Goal: Information Seeking & Learning: Ask a question

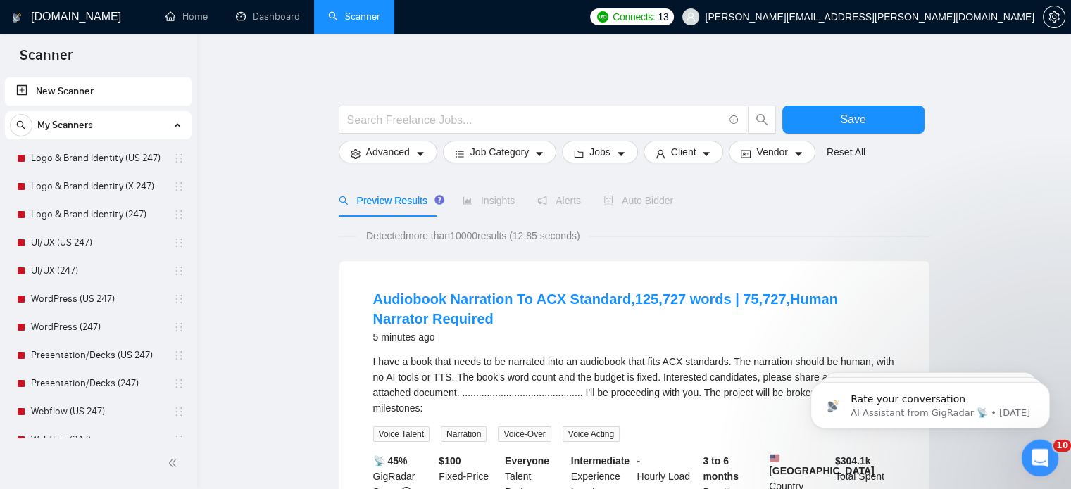
click at [1045, 456] on icon "Open Intercom Messenger" at bounding box center [1037, 456] width 23 height 23
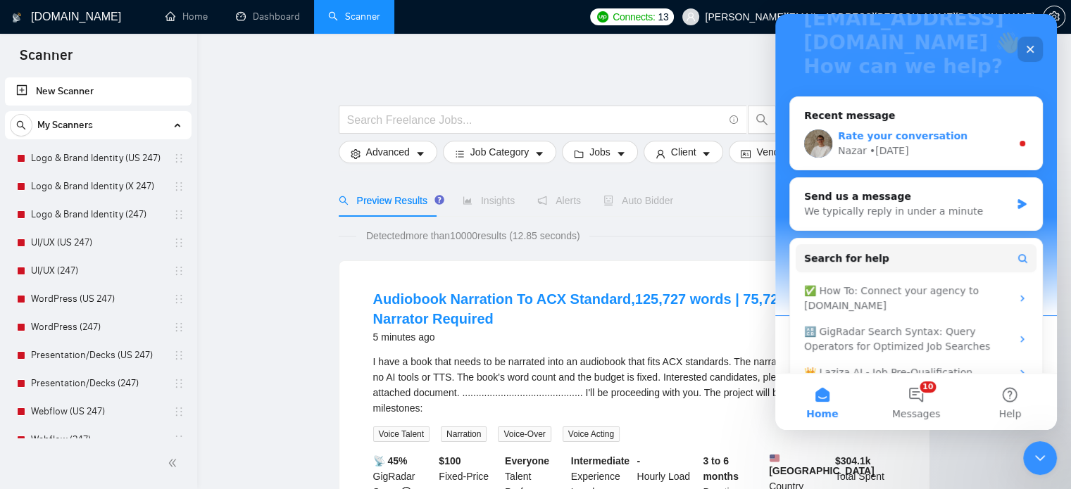
scroll to position [182, 0]
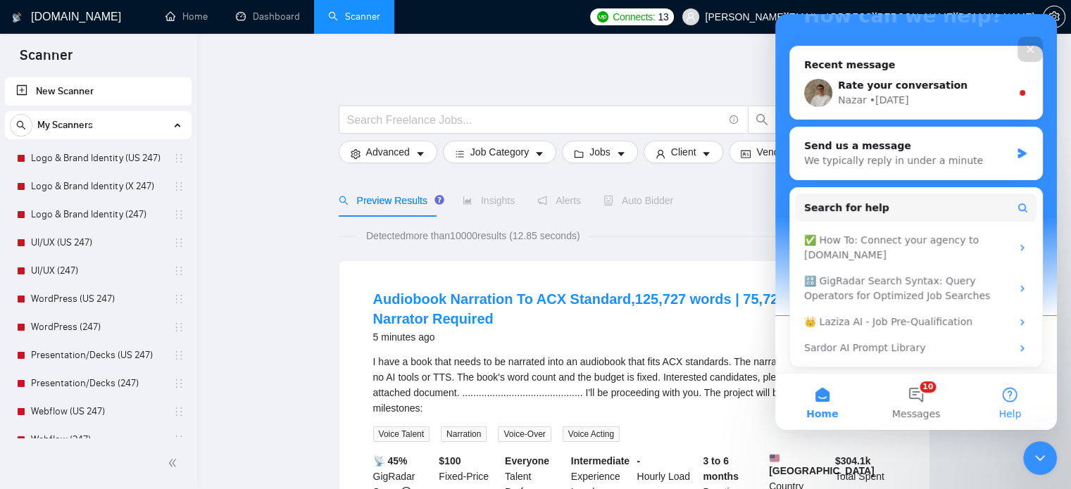
click at [986, 406] on button "Help" at bounding box center [1010, 402] width 94 height 56
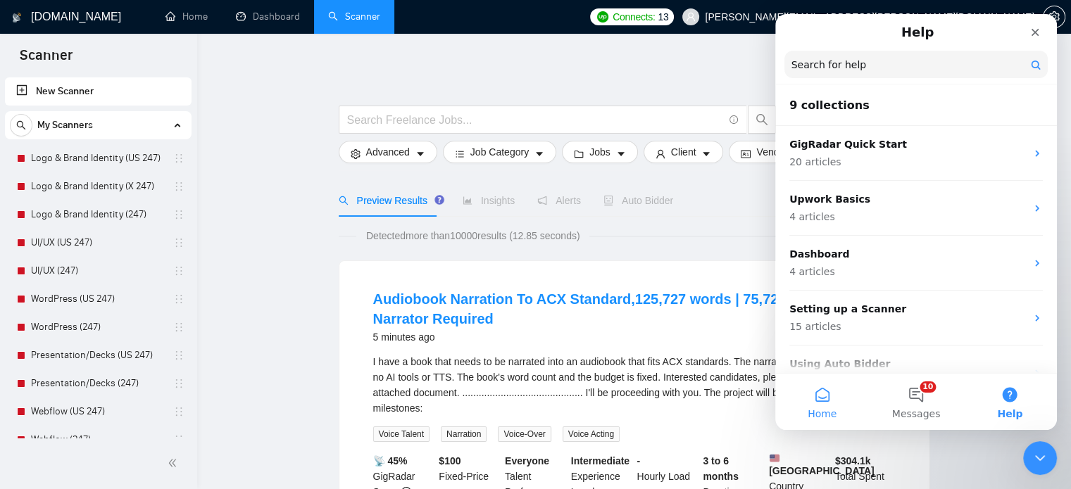
click at [829, 405] on button "Home" at bounding box center [822, 402] width 94 height 56
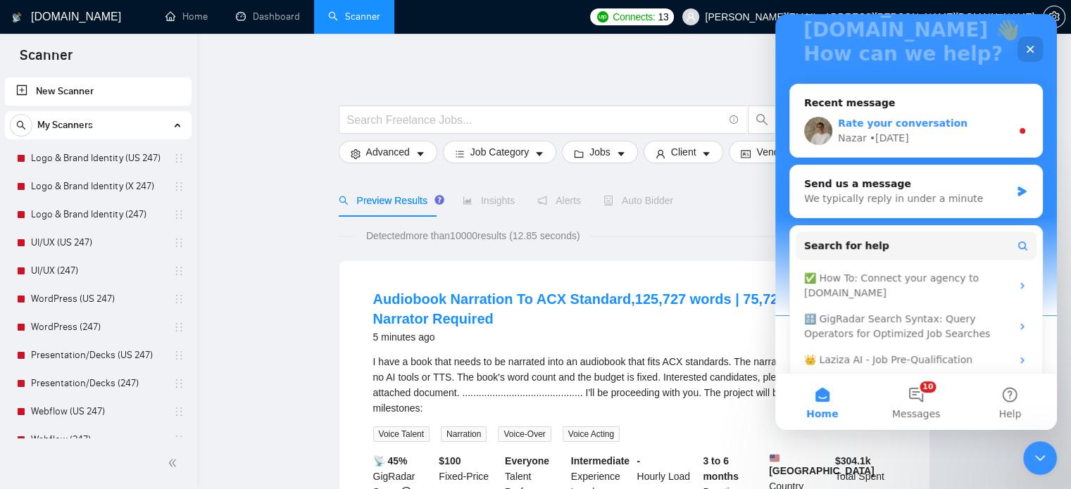
scroll to position [144, 0]
click at [941, 195] on div "We typically reply in under a minute" at bounding box center [907, 198] width 206 height 15
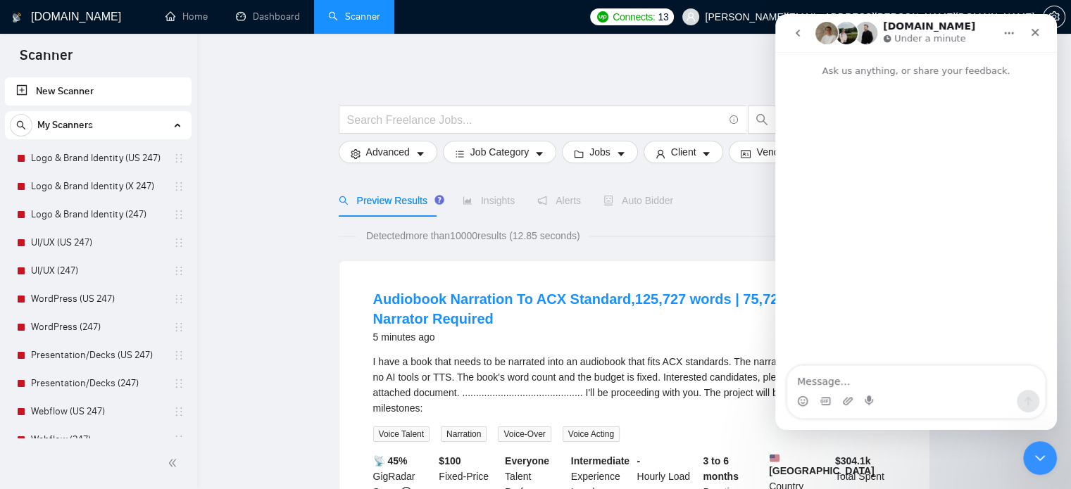
scroll to position [0, 0]
click at [790, 26] on button "go back" at bounding box center [797, 33] width 27 height 27
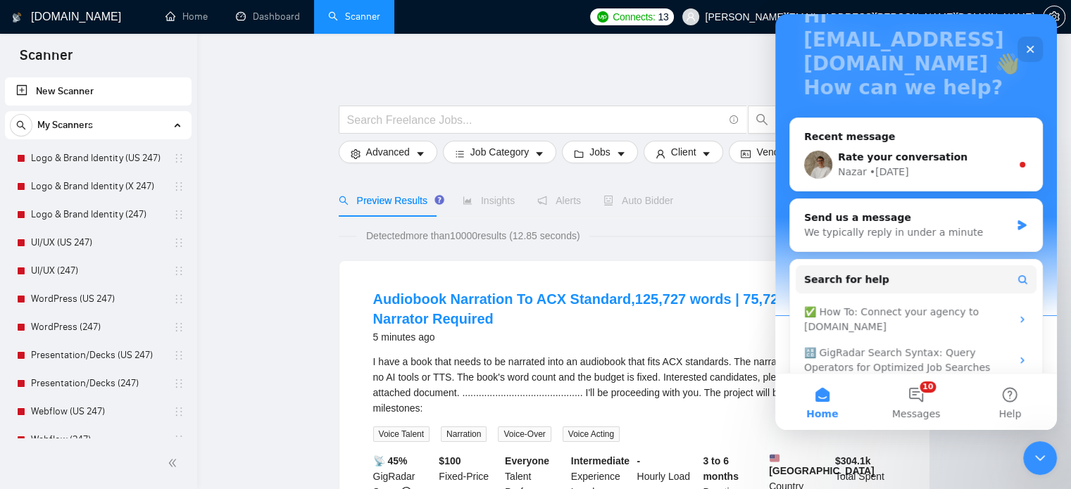
scroll to position [182, 0]
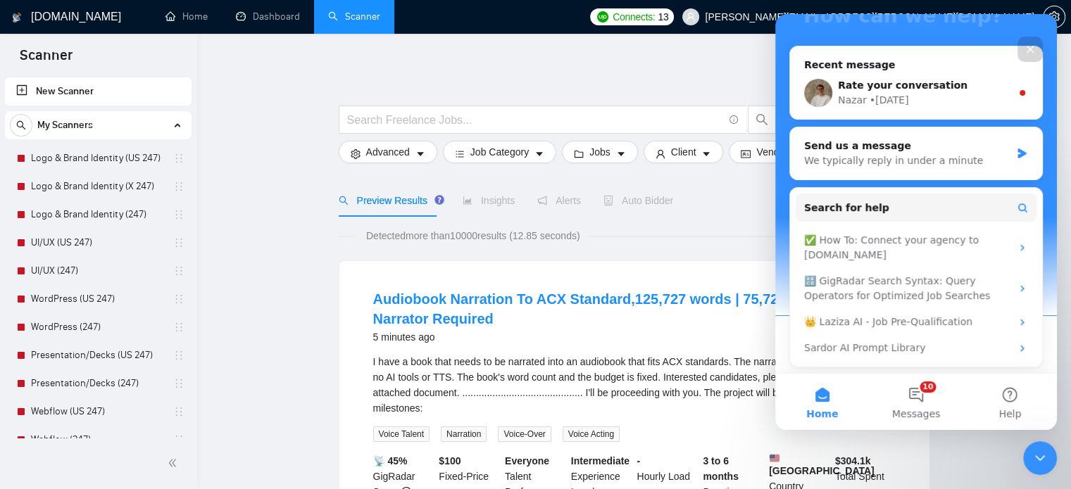
click at [924, 220] on button "Search for help" at bounding box center [916, 208] width 241 height 28
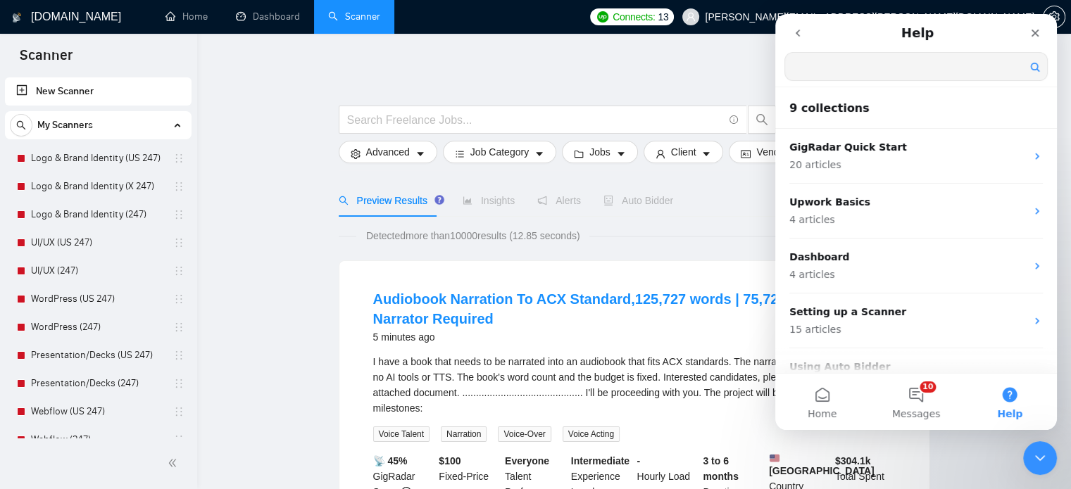
scroll to position [0, 0]
click at [793, 33] on icon "go back" at bounding box center [797, 32] width 11 height 11
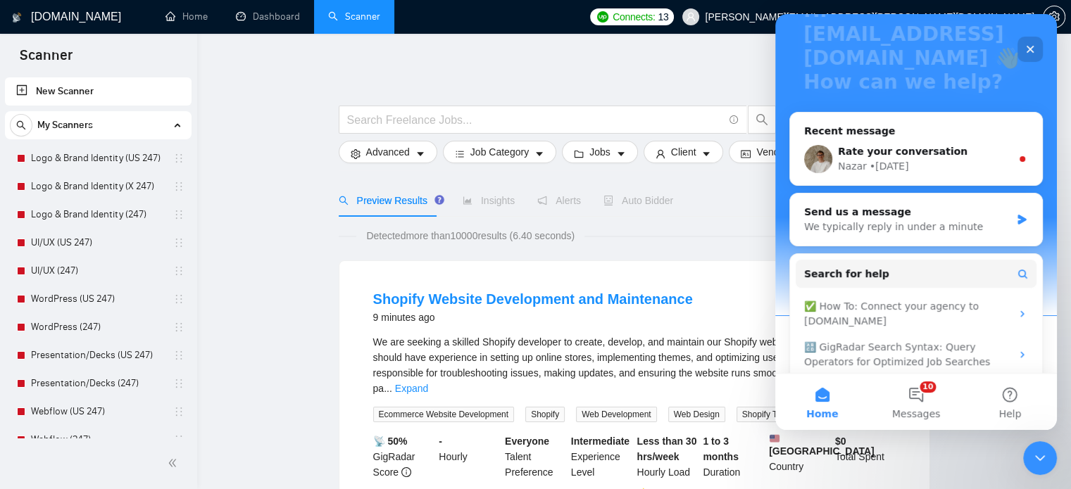
scroll to position [182, 0]
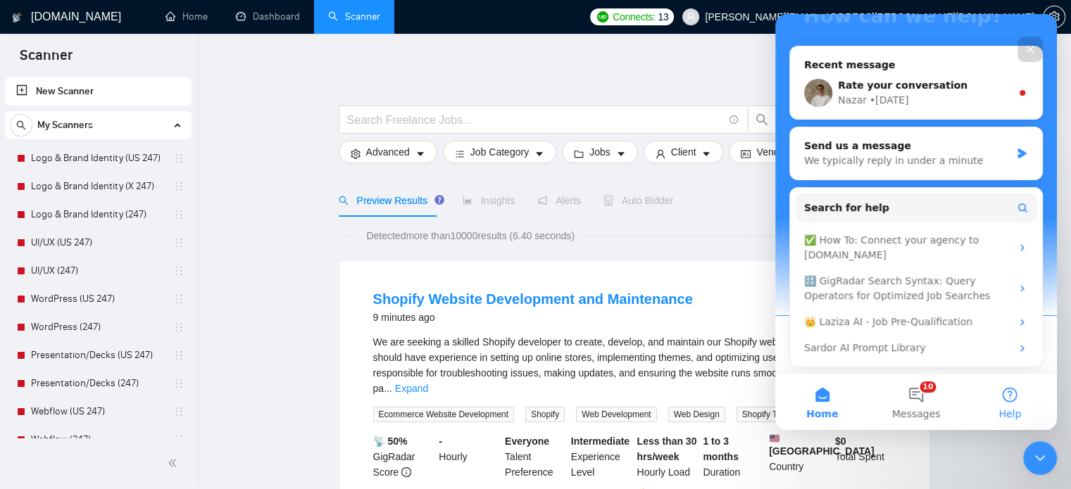
click at [995, 399] on button "Help" at bounding box center [1010, 402] width 94 height 56
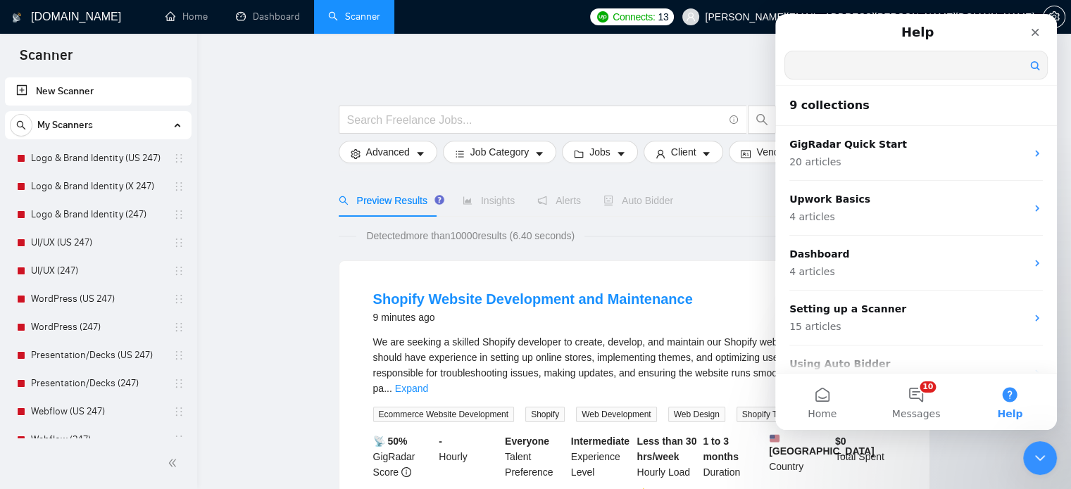
click at [907, 75] on input "Search for help" at bounding box center [916, 64] width 262 height 27
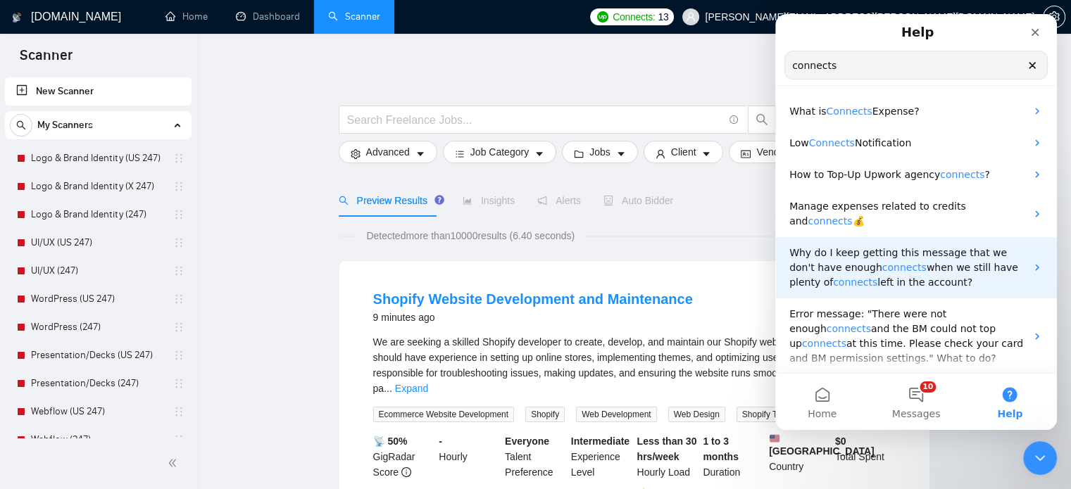
type input "connects"
click at [950, 262] on span "when we still have plenty of" at bounding box center [903, 275] width 229 height 26
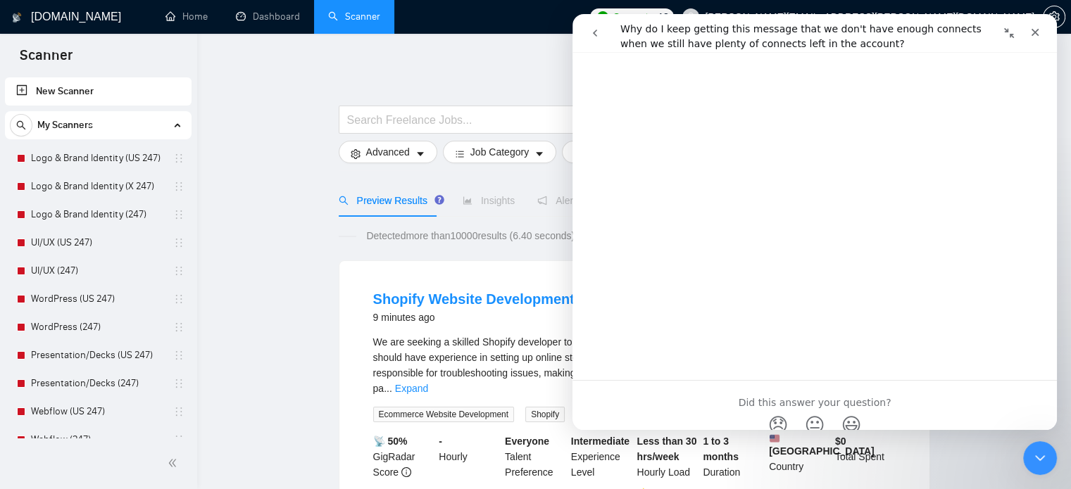
scroll to position [332, 0]
click at [1038, 33] on icon "Close" at bounding box center [1034, 32] width 11 height 11
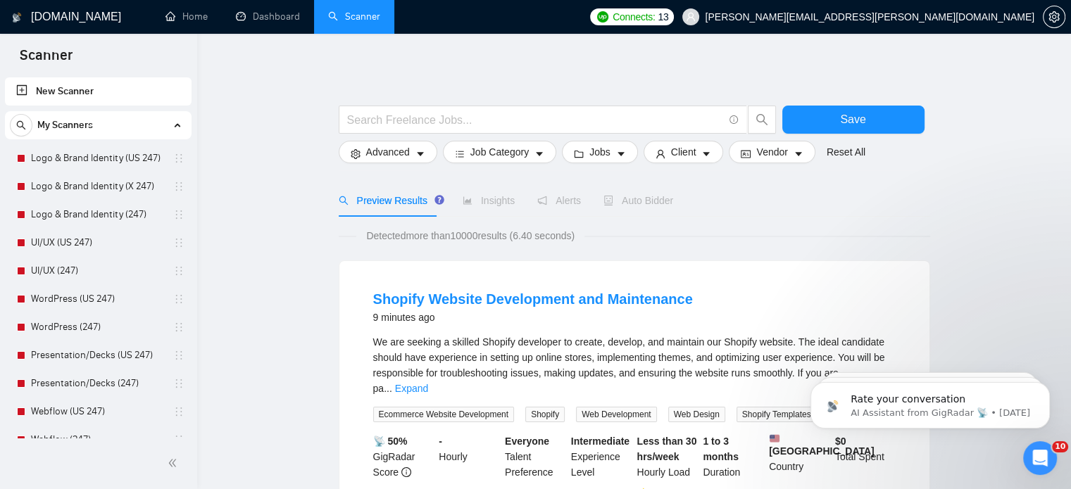
scroll to position [0, 0]
